Goal: Task Accomplishment & Management: Understand process/instructions

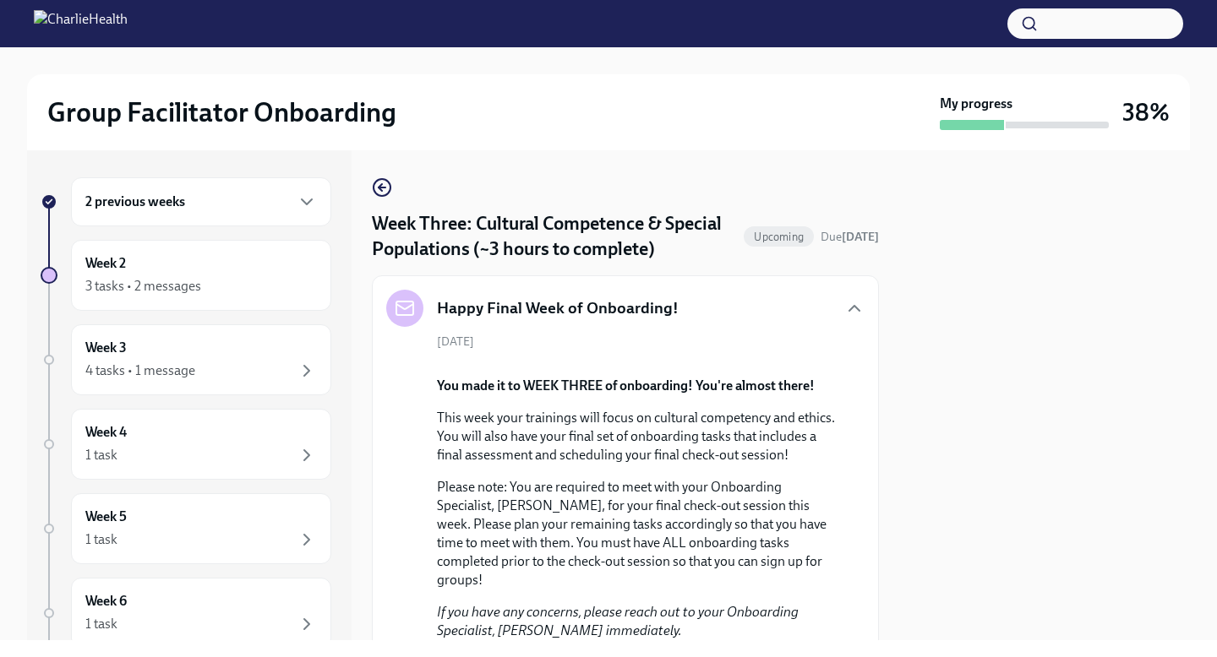
scroll to position [1829, 0]
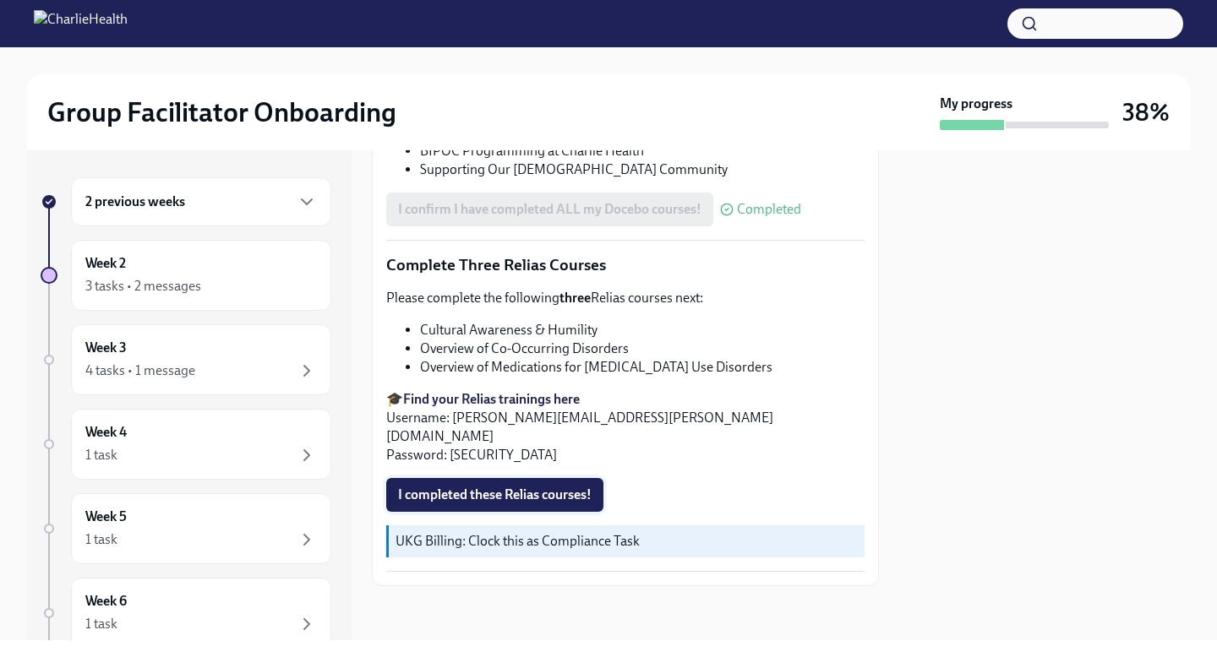
click at [472, 496] on span "I completed these Relias courses!" at bounding box center [494, 495] width 193 height 17
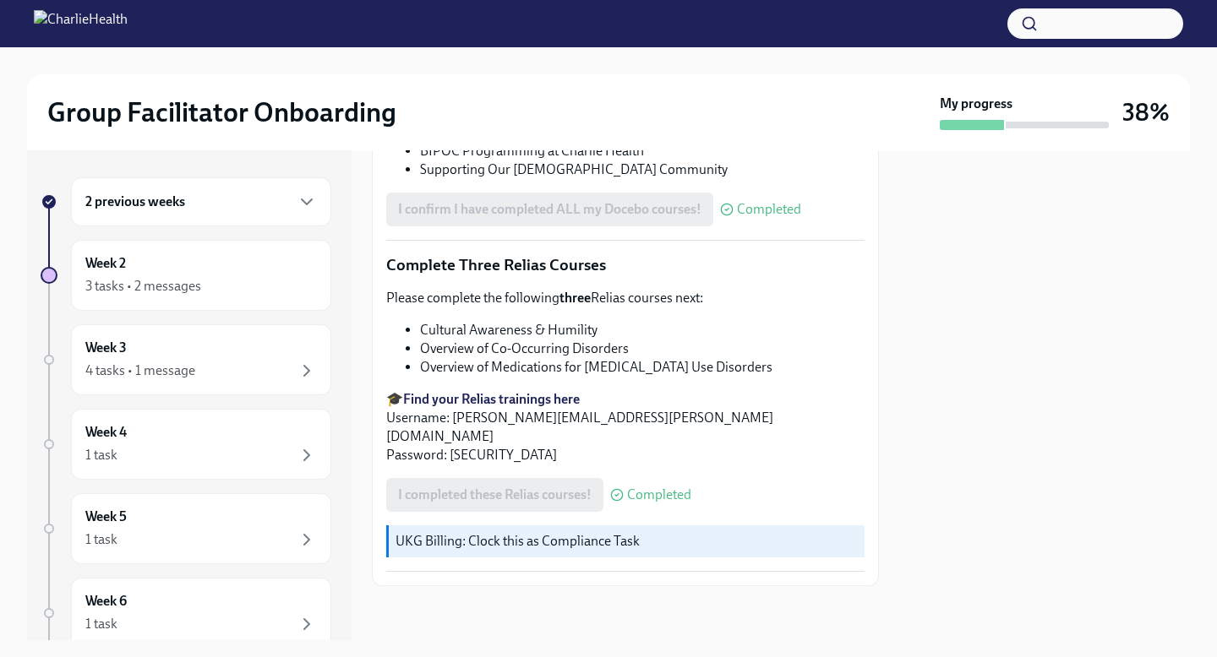
click at [1028, 377] on div at bounding box center [1044, 395] width 291 height 490
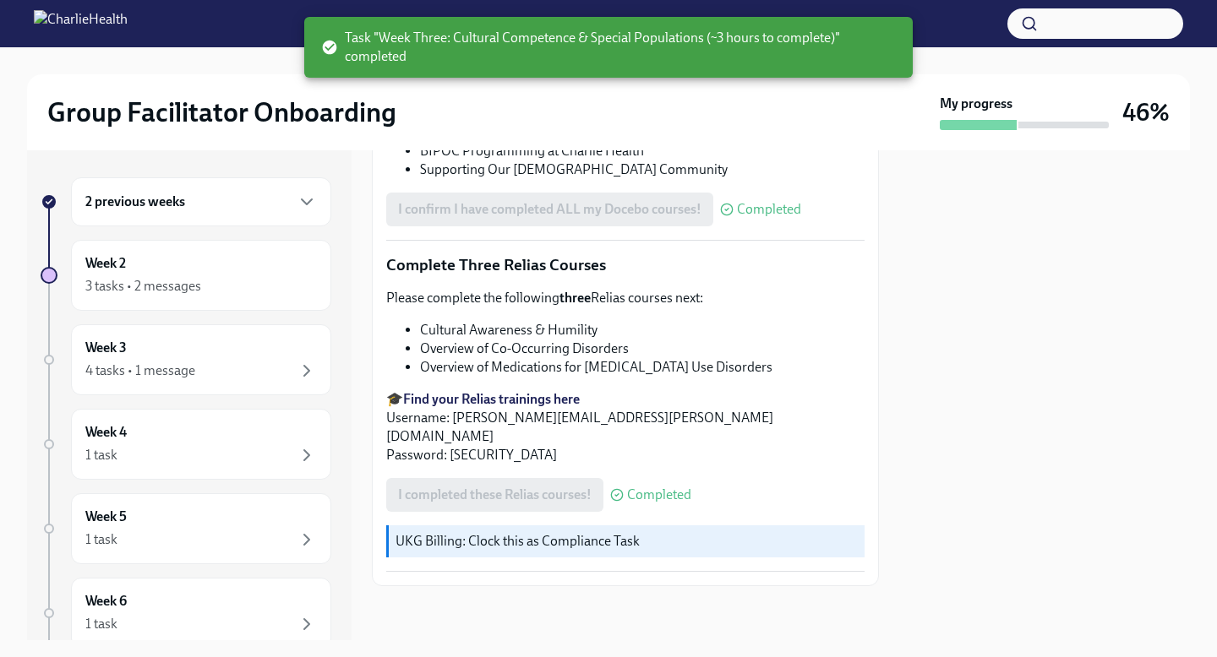
click at [1038, 412] on div at bounding box center [1044, 395] width 291 height 490
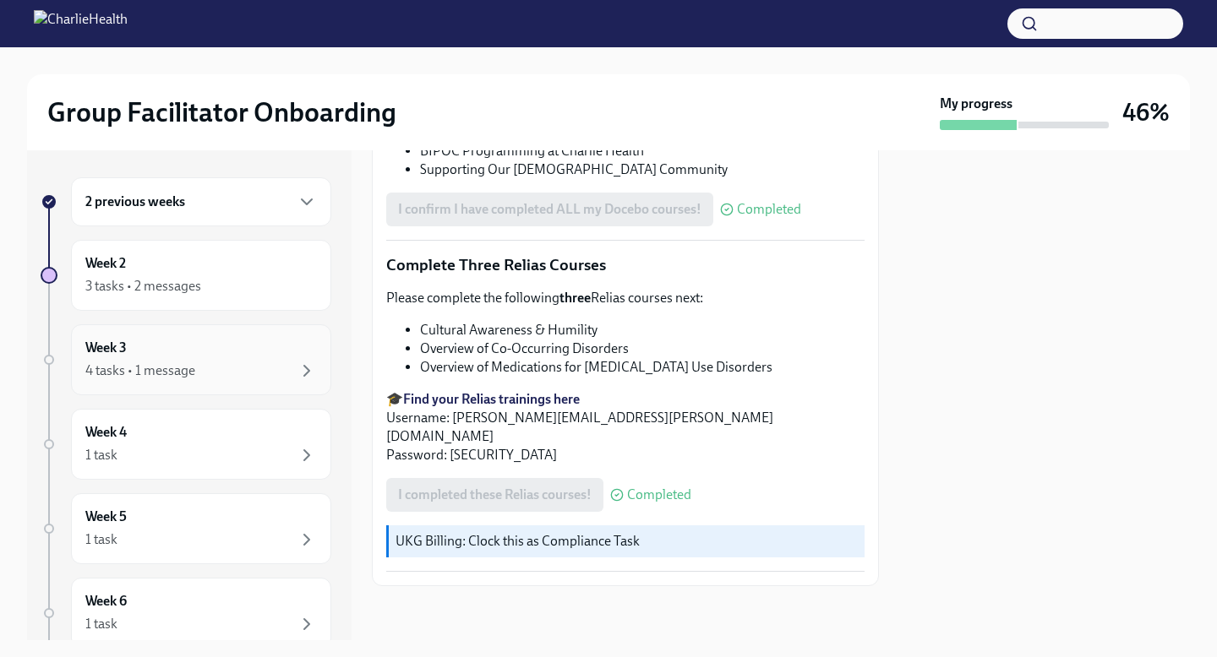
click at [254, 375] on div "4 tasks • 1 message" at bounding box center [201, 371] width 232 height 20
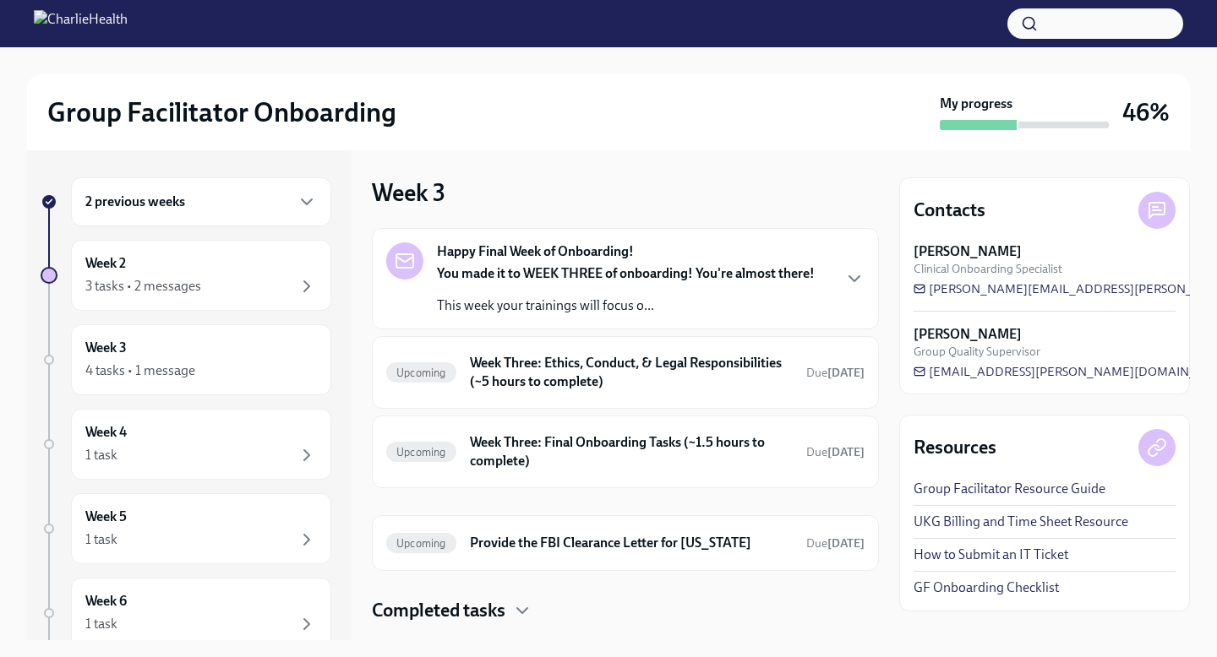
click at [716, 589] on div "Happy Final Week of Onboarding! You made it to WEEK THREE of onboarding! You're…" at bounding box center [625, 425] width 507 height 395
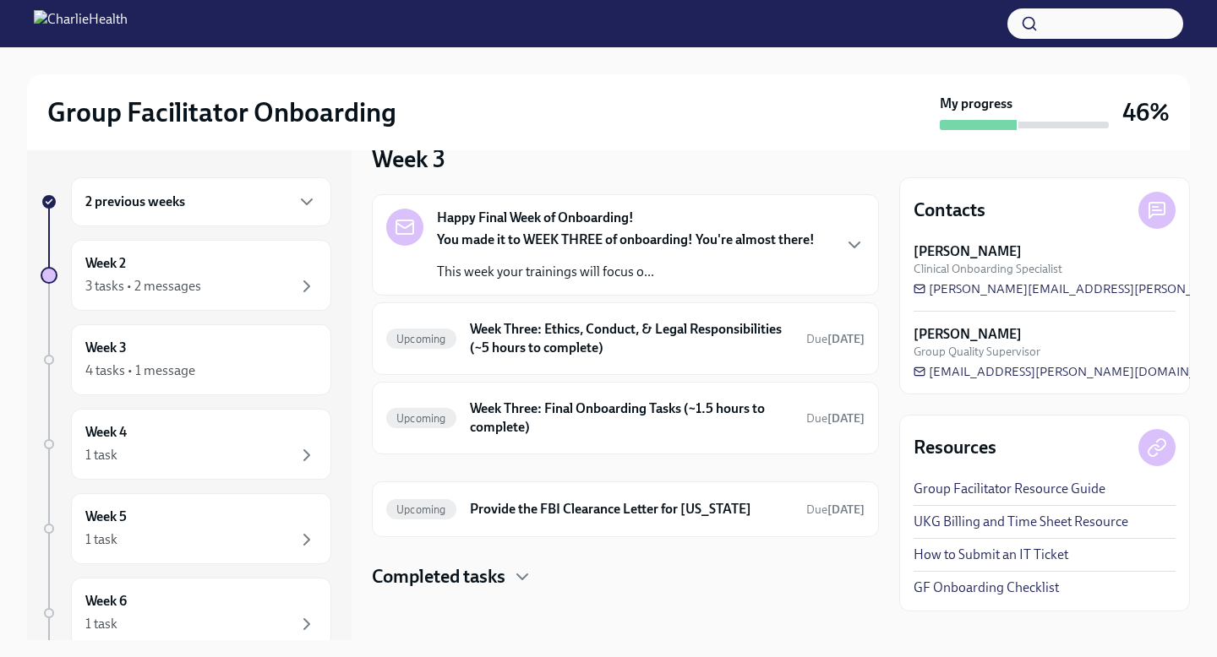
scroll to position [37, 0]
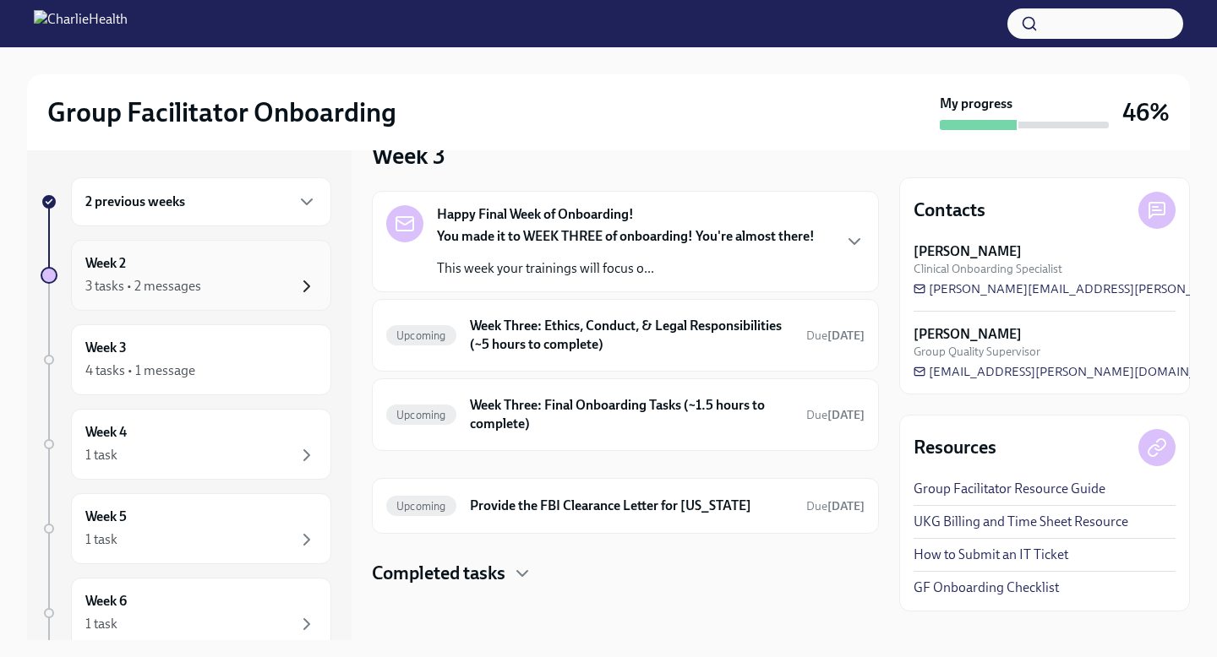
click at [311, 285] on icon "button" at bounding box center [307, 286] width 20 height 20
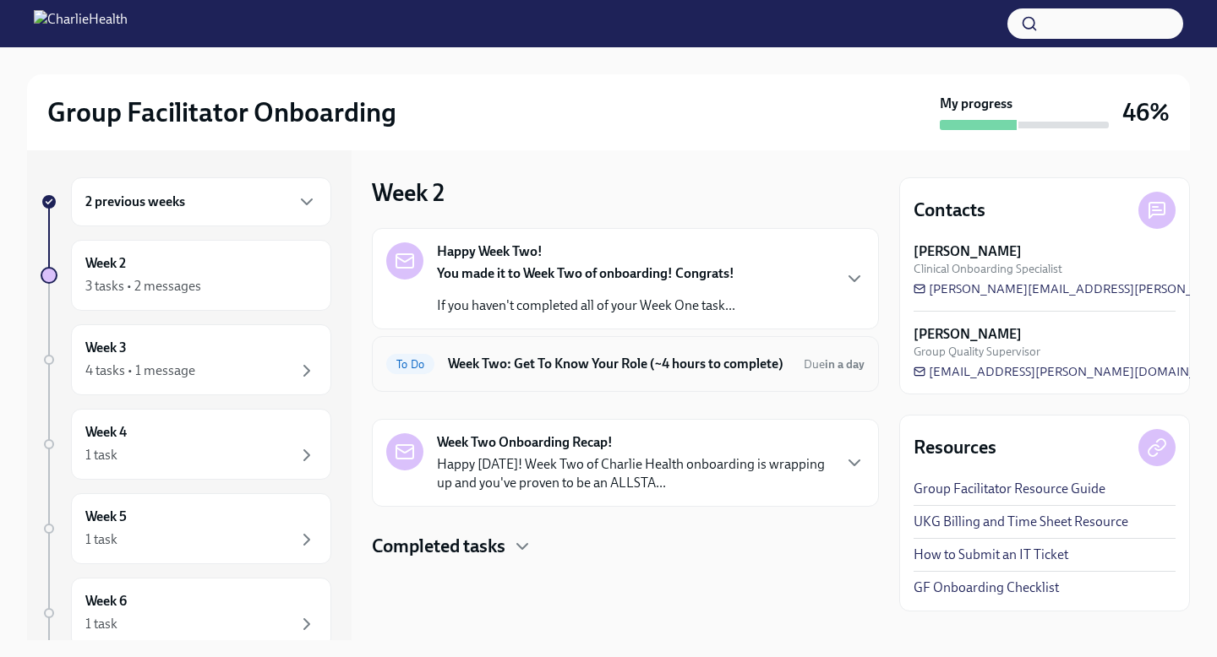
click at [531, 375] on div "To Do Week Two: Get To Know Your Role (~4 hours to complete) Due in a day" at bounding box center [625, 364] width 478 height 27
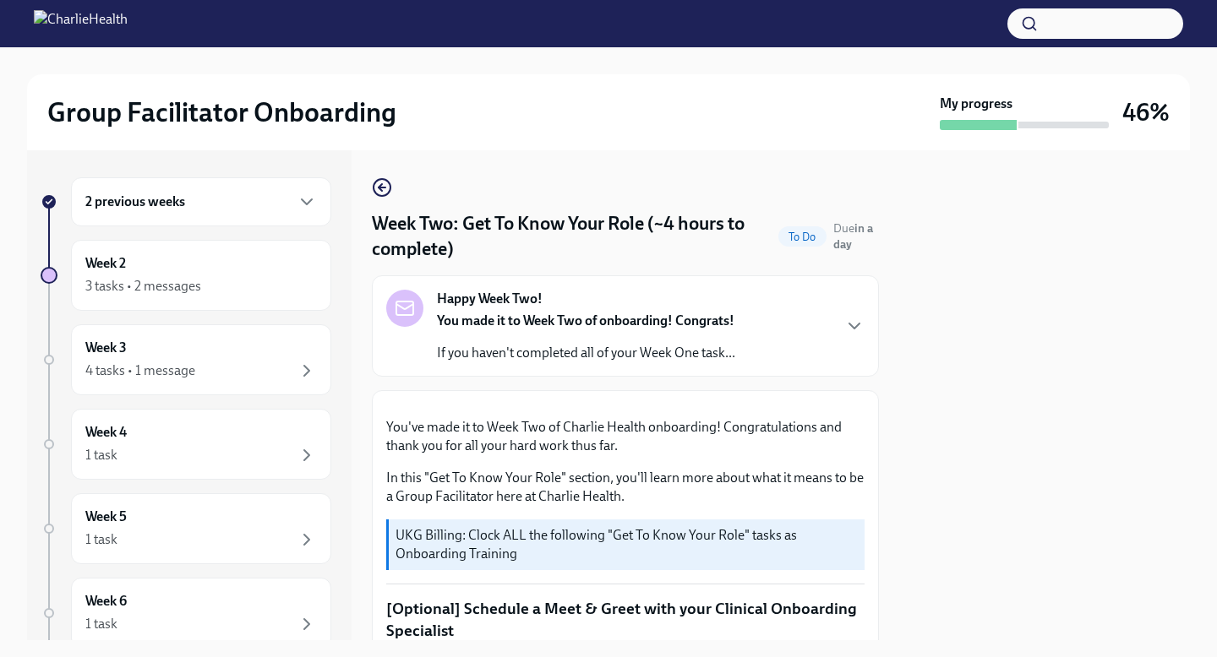
click at [888, 485] on div "2 previous weeks Week 2 3 tasks • 2 messages Week 3 4 tasks • 1 message Week 4 …" at bounding box center [608, 395] width 1163 height 490
click at [805, 364] on div "Happy Week Two! You made it to Week Two of onboarding! Congrats! If you haven't…" at bounding box center [625, 325] width 507 height 101
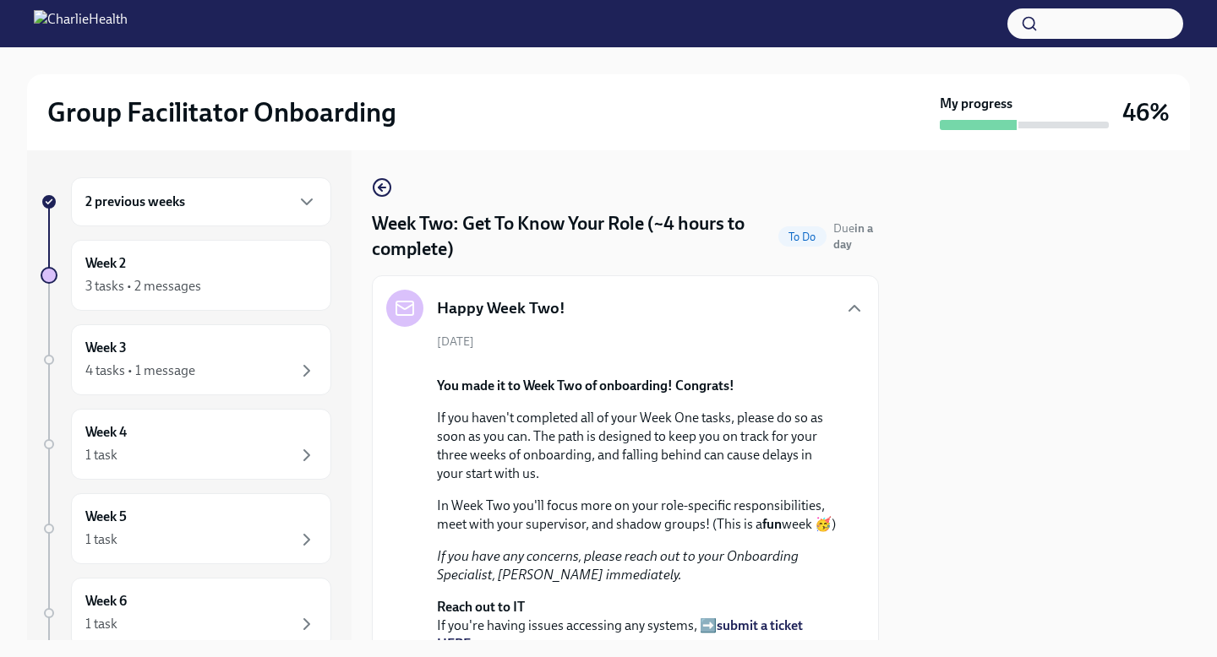
click at [864, 502] on div "[DATE] You made it to Week Two of onboarding! Congrats! If you haven't complete…" at bounding box center [625, 538] width 478 height 408
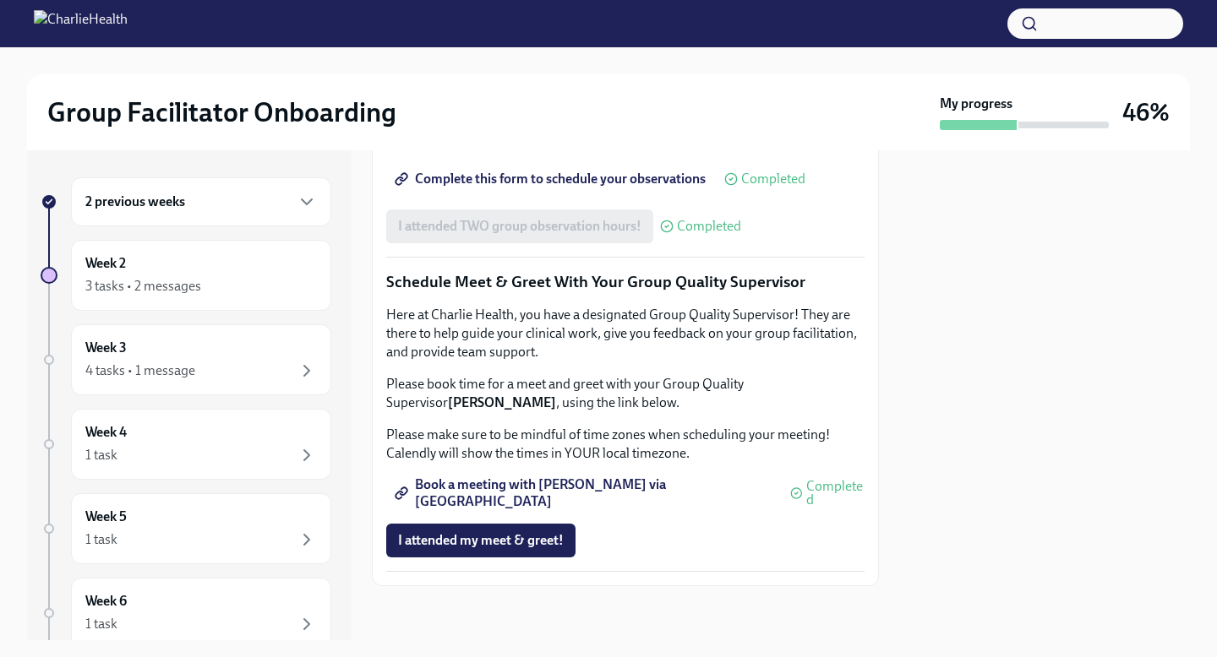
scroll to position [2183, 0]
click at [262, 360] on div "Week 3 4 tasks • 1 message" at bounding box center [201, 360] width 232 height 42
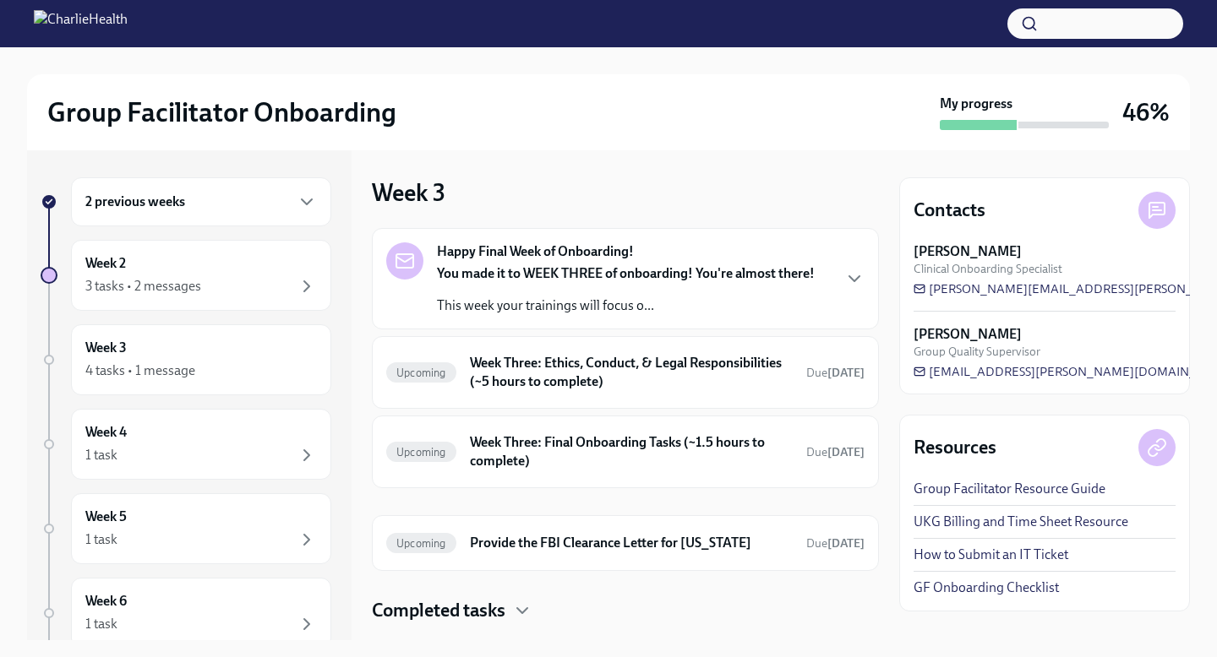
click at [796, 123] on div "Group Facilitator Onboarding" at bounding box center [490, 112] width 886 height 34
click at [529, 611] on icon "button" at bounding box center [522, 611] width 20 height 20
click at [203, 449] on div "1 task" at bounding box center [201, 455] width 232 height 20
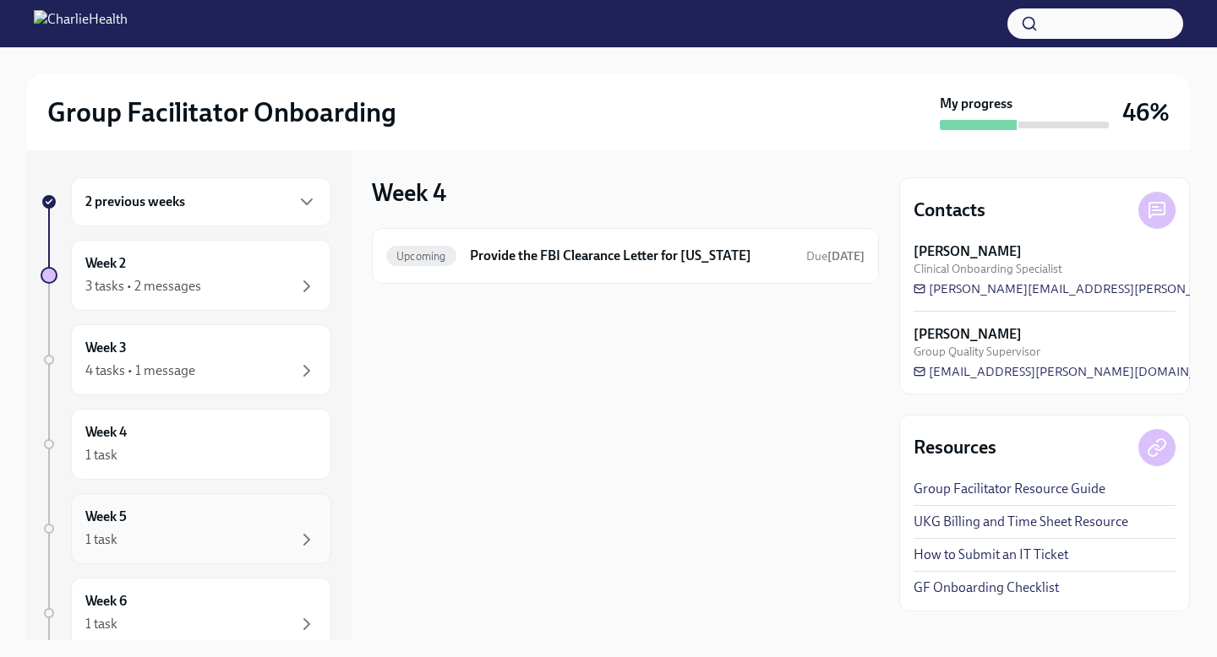
click at [273, 519] on div "Week 5 1 task" at bounding box center [201, 529] width 232 height 42
click at [123, 516] on h6 "Week 5" at bounding box center [105, 517] width 41 height 19
click at [177, 607] on div "Week 6 1 task" at bounding box center [201, 613] width 232 height 42
click at [253, 372] on div "4 tasks • 1 message" at bounding box center [201, 371] width 232 height 20
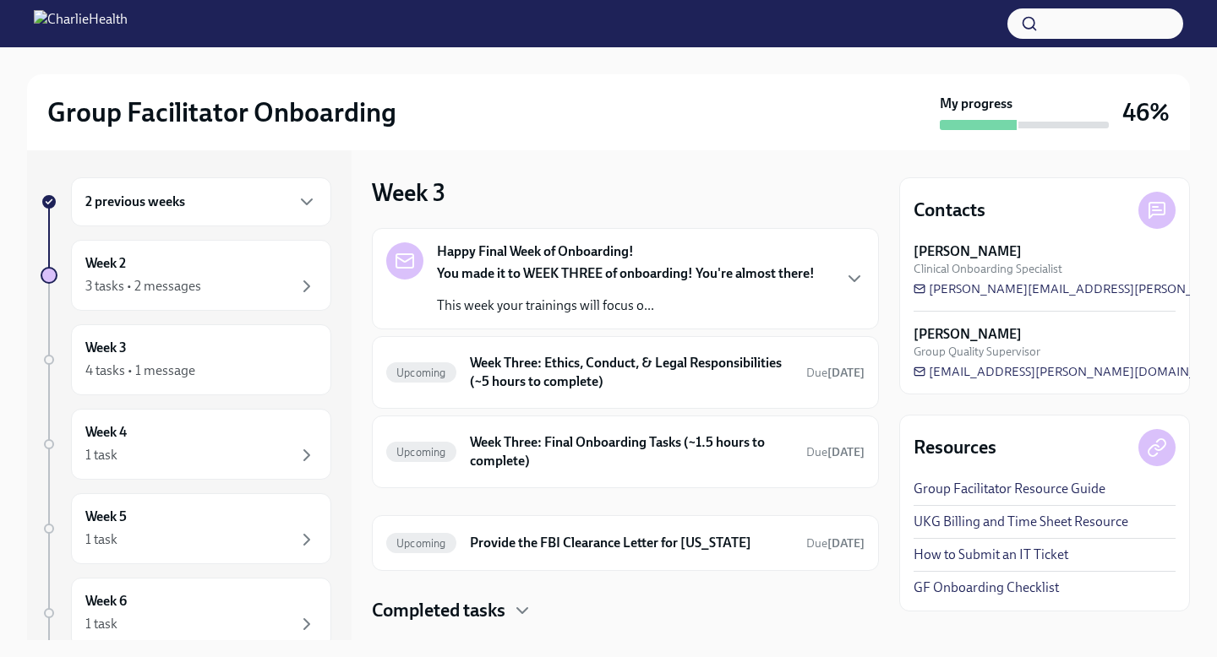
click at [357, 480] on div "2 previous weeks Week 2 3 tasks • 2 messages Week 3 4 tasks • 1 message Week 4 …" at bounding box center [608, 395] width 1163 height 490
click at [864, 280] on icon "button" at bounding box center [854, 279] width 20 height 20
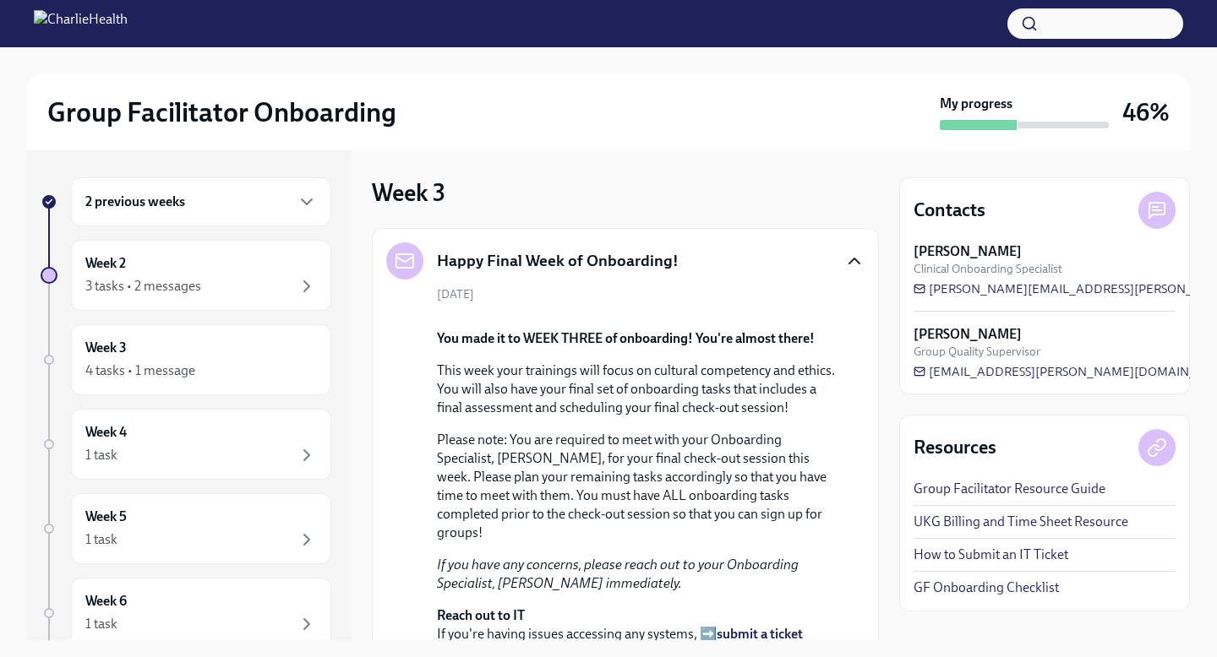
click at [860, 339] on div "[DATE] You made it to WEEK THREE of onboarding! You're almost there! This week …" at bounding box center [625, 518] width 478 height 464
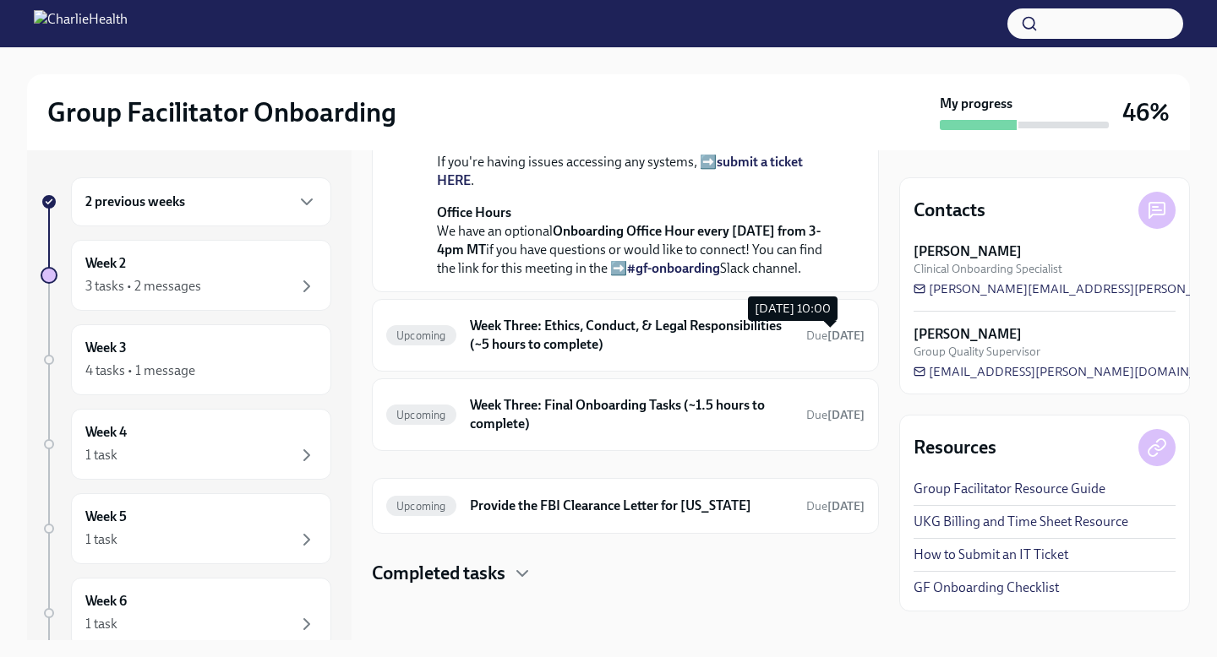
scroll to position [679, 0]
